Goal: Transaction & Acquisition: Purchase product/service

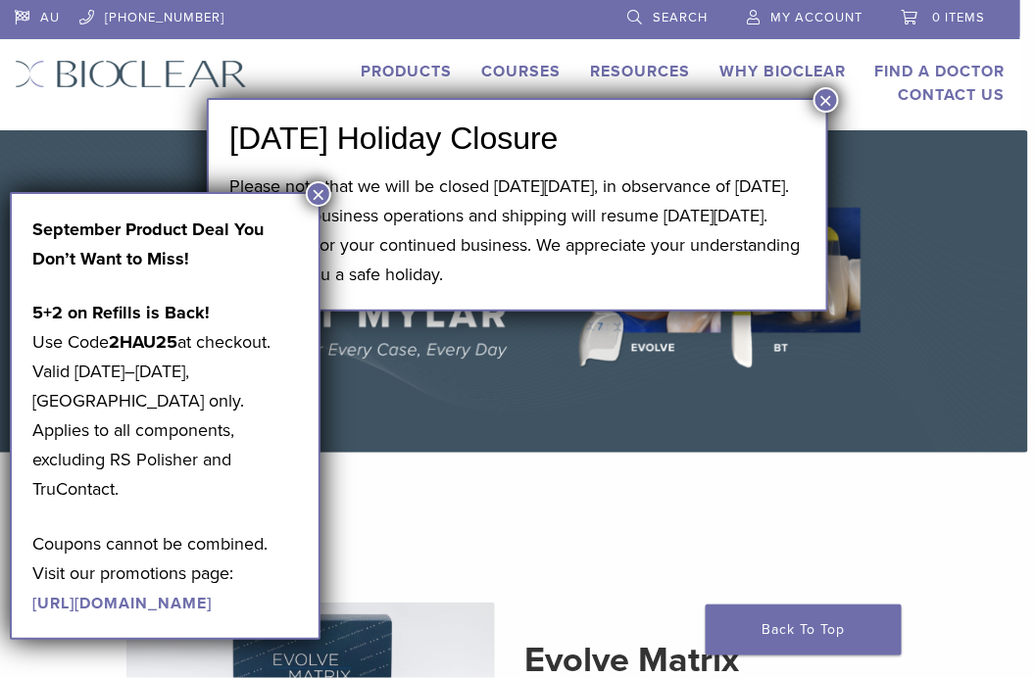
click at [822, 99] on button "×" at bounding box center [825, 99] width 25 height 25
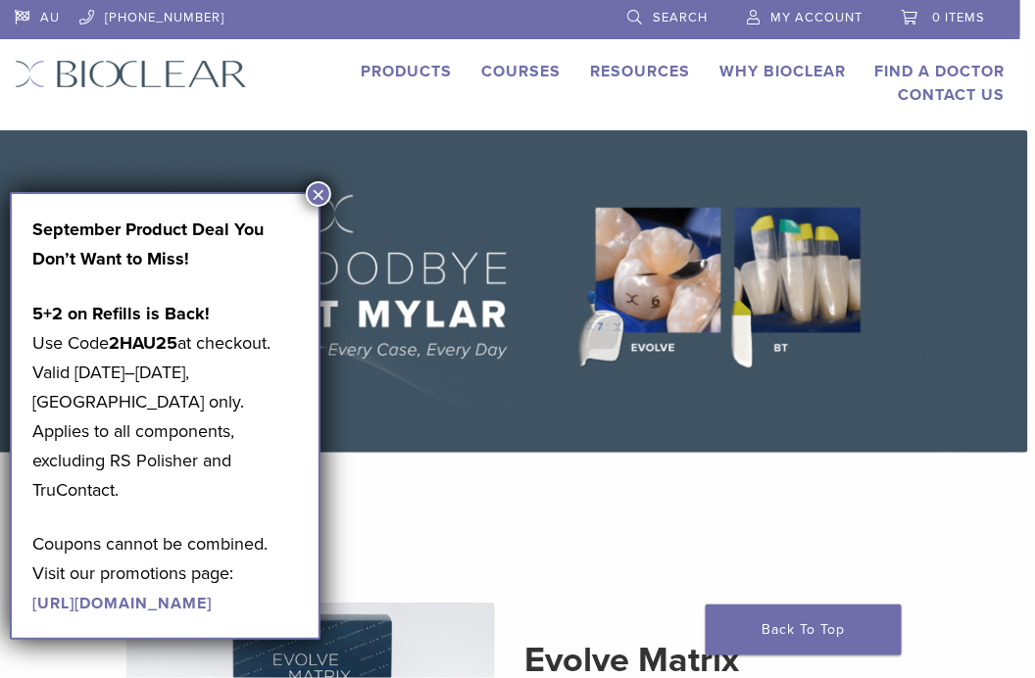
click at [319, 192] on button "×" at bounding box center [318, 193] width 25 height 25
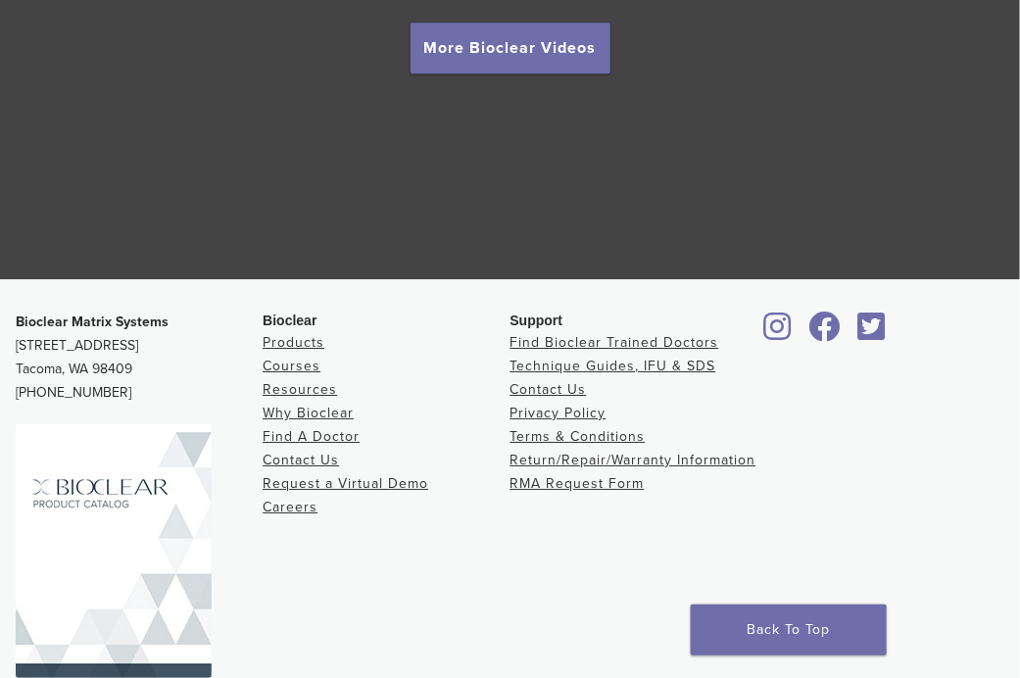
scroll to position [3662, 0]
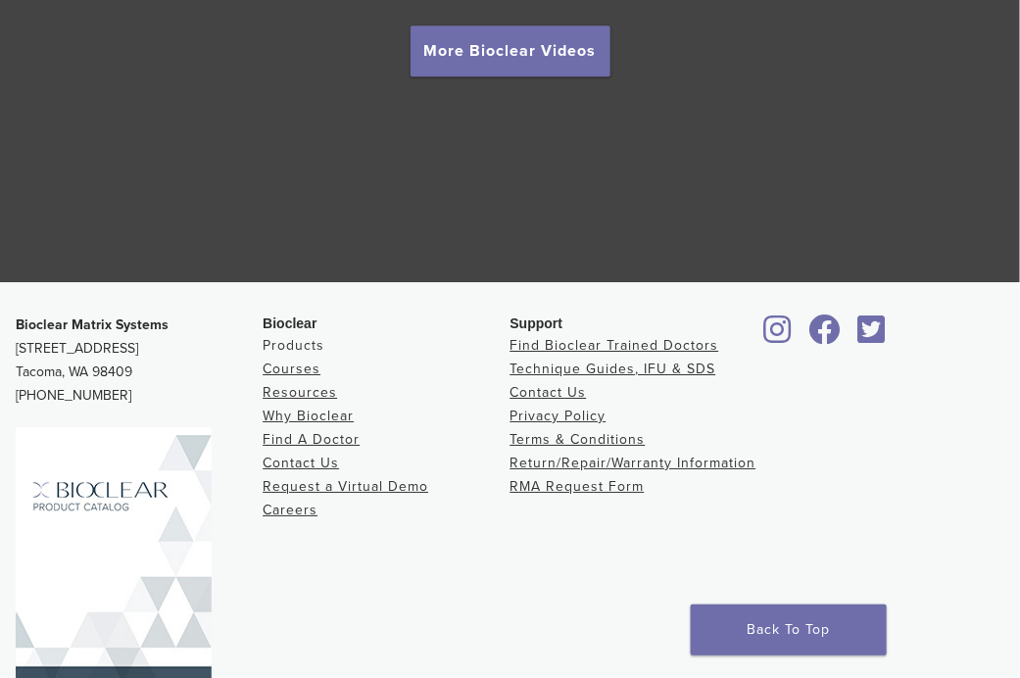
click at [289, 353] on link "Products" at bounding box center [294, 345] width 62 height 17
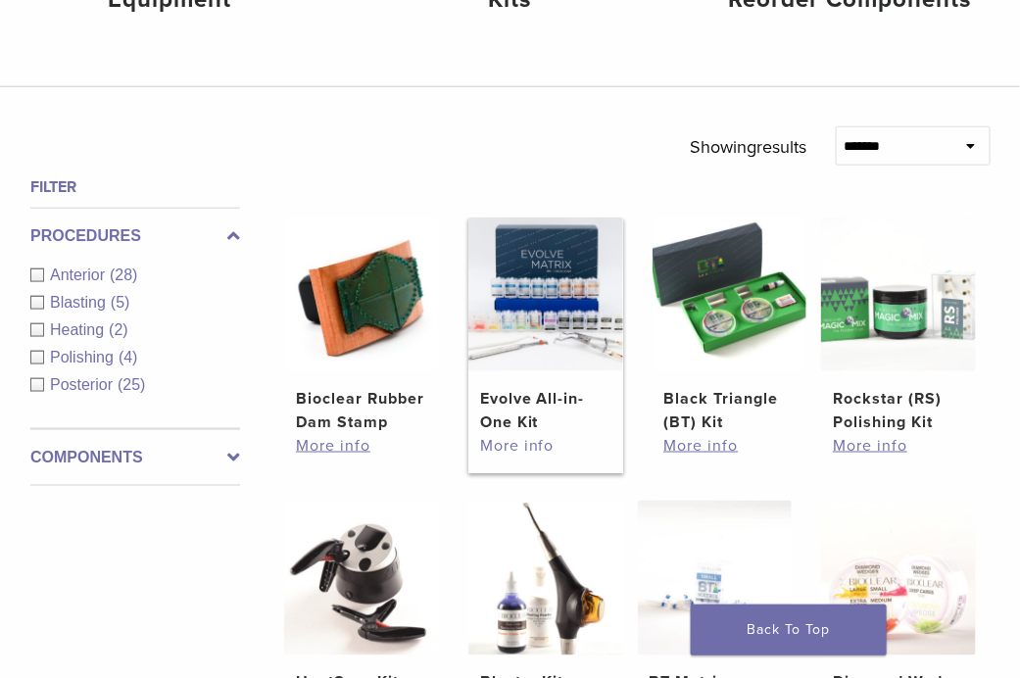
scroll to position [527, 0]
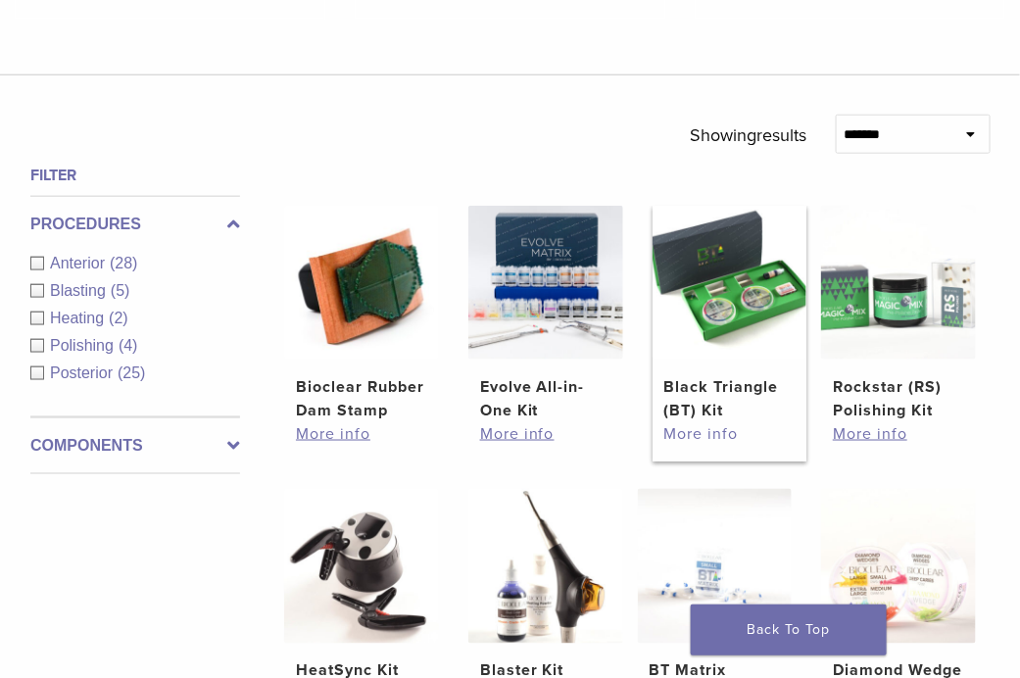
click at [685, 438] on link "More info" at bounding box center [728, 434] width 131 height 24
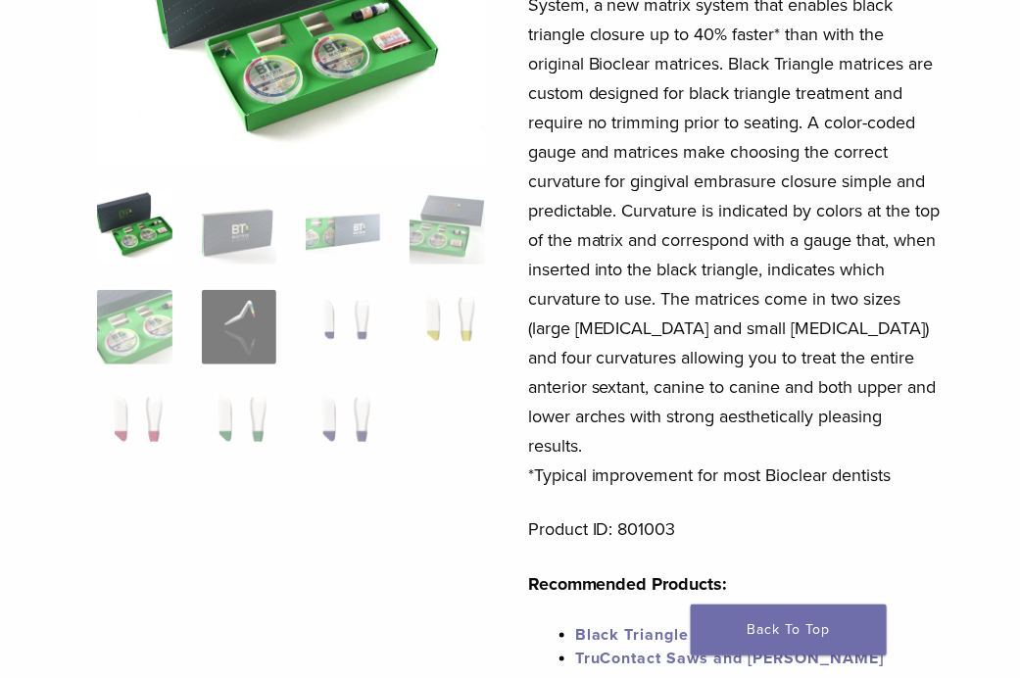
scroll to position [319, 0]
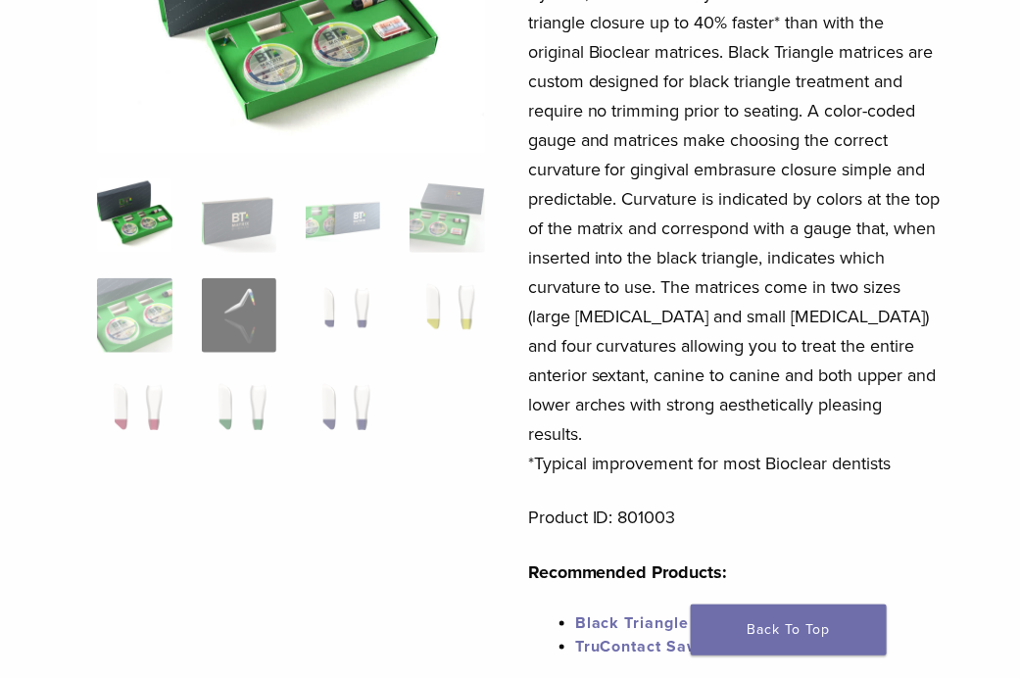
click at [854, 503] on p "Product ID: 801003" at bounding box center [734, 517] width 413 height 29
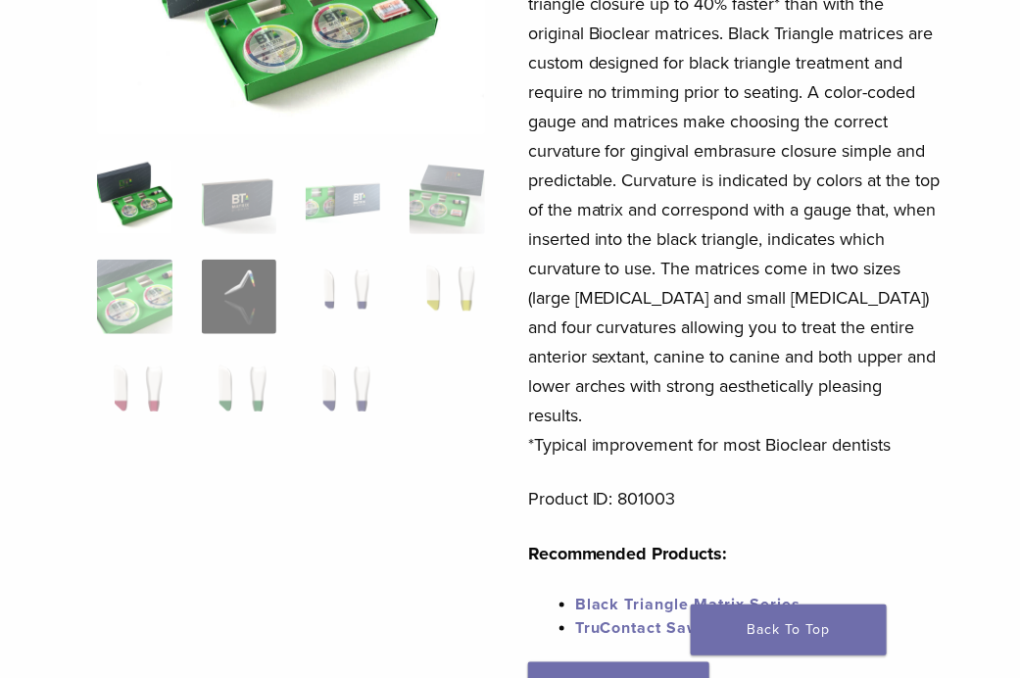
scroll to position [0, 0]
